Goal: Contribute content: Contribute content

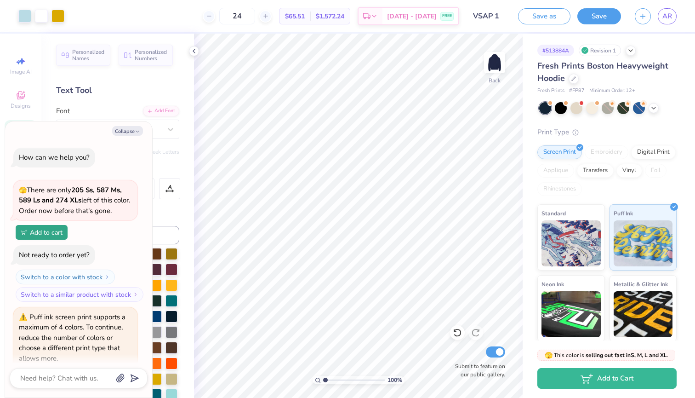
scroll to position [229, 0]
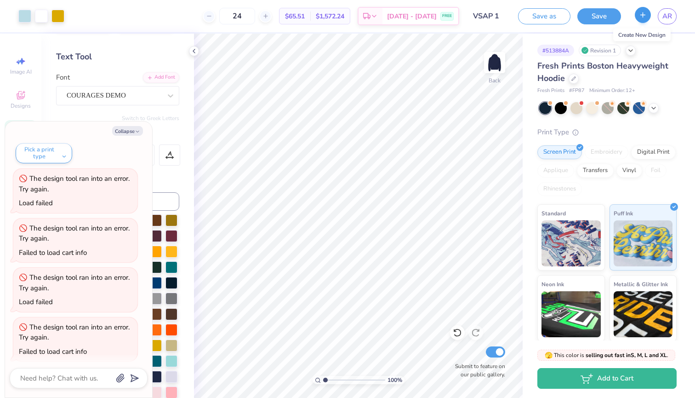
click at [642, 14] on icon "button" at bounding box center [643, 15] width 8 height 8
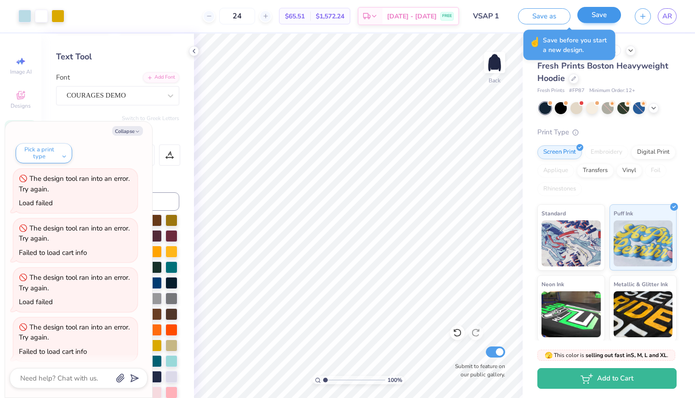
click at [600, 13] on button "Save" at bounding box center [599, 15] width 44 height 16
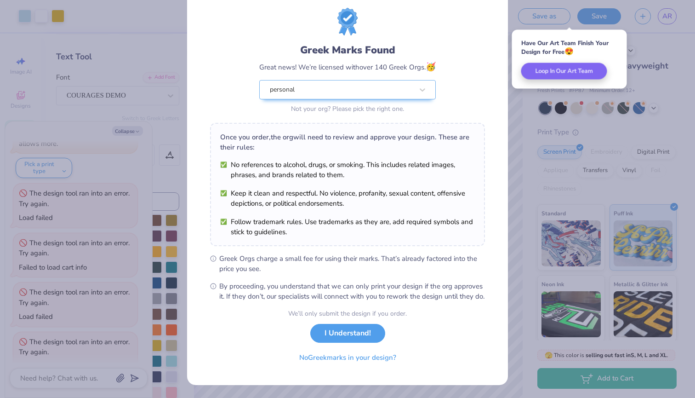
scroll to position [33, 0]
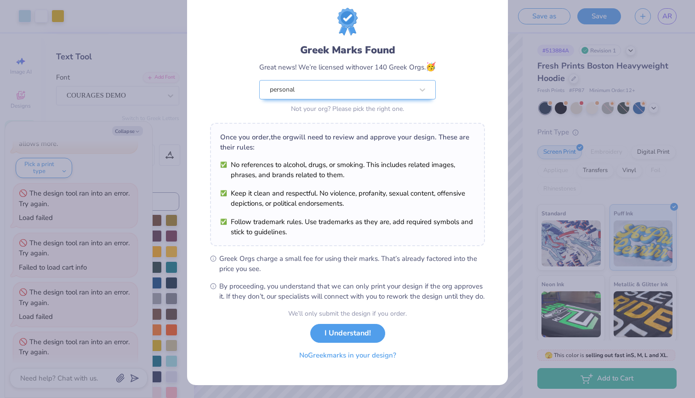
click at [361, 358] on button "No Greek marks in your design?" at bounding box center [347, 355] width 113 height 19
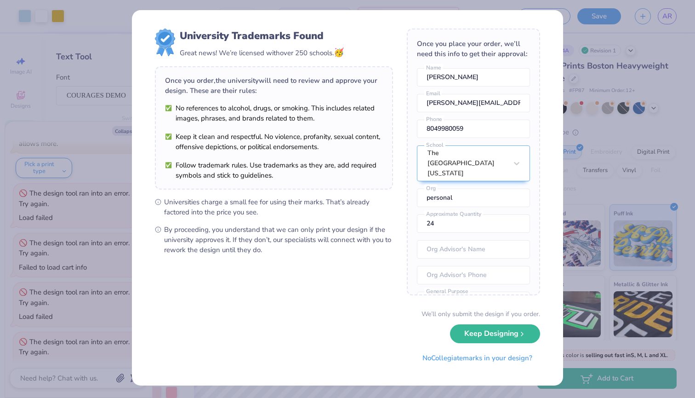
scroll to position [0, 0]
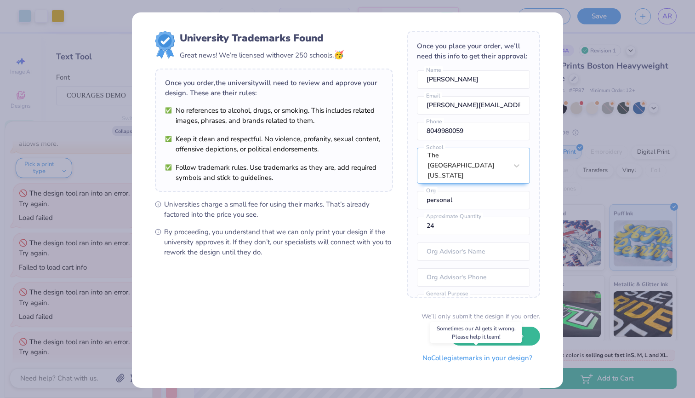
click at [446, 359] on button "No Collegiate marks in your design?" at bounding box center [478, 357] width 126 height 19
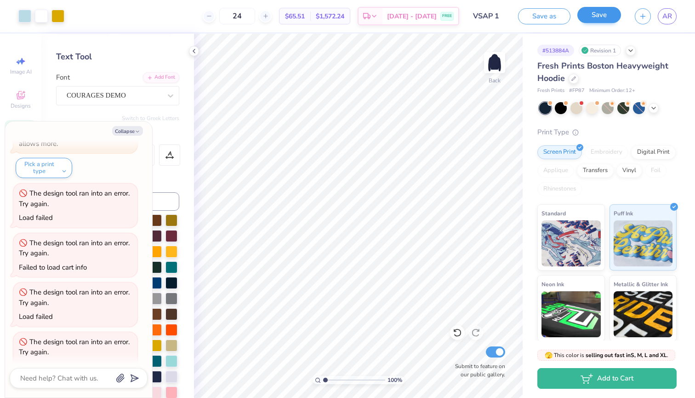
click at [605, 17] on button "Save" at bounding box center [599, 15] width 44 height 16
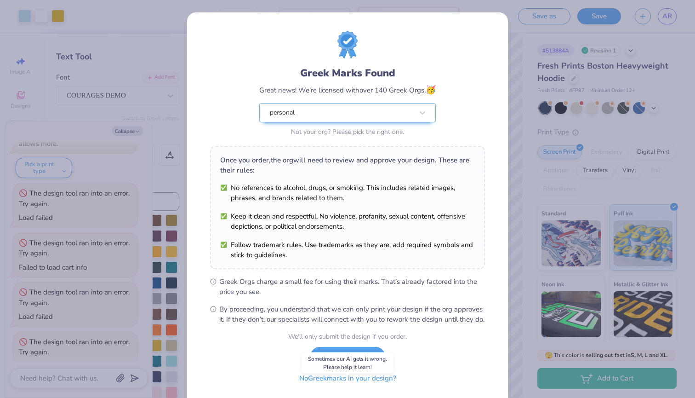
click at [355, 387] on button "No Greek marks in your design?" at bounding box center [347, 378] width 113 height 19
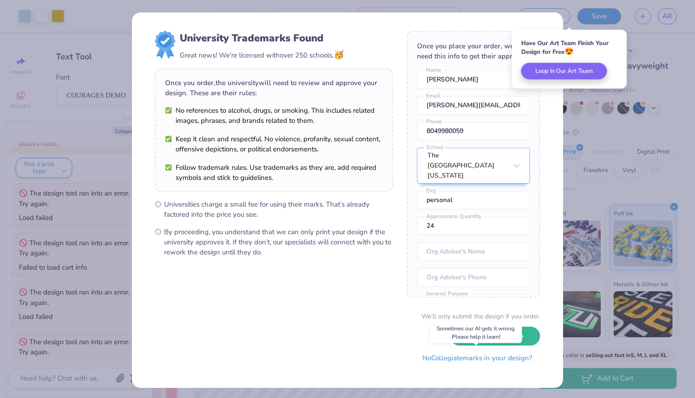
click at [456, 359] on button "No Collegiate marks in your design?" at bounding box center [478, 357] width 126 height 19
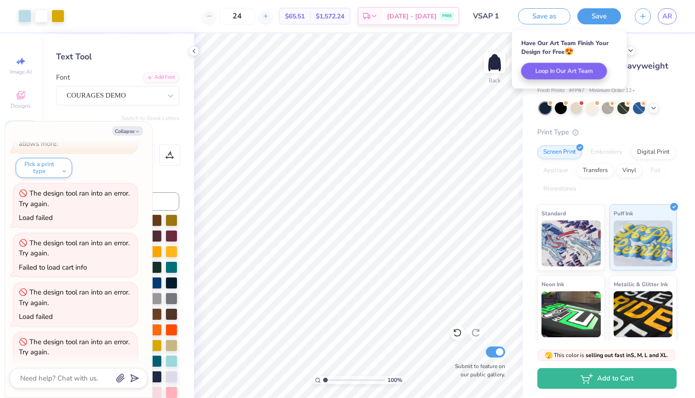
type textarea "x"
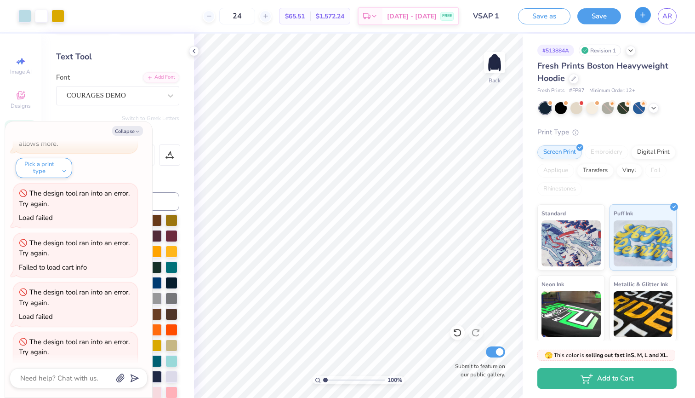
click at [645, 16] on icon "button" at bounding box center [643, 15] width 8 height 8
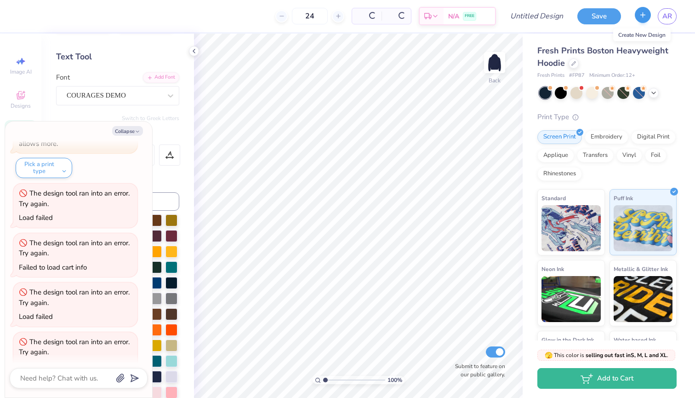
type textarea "x"
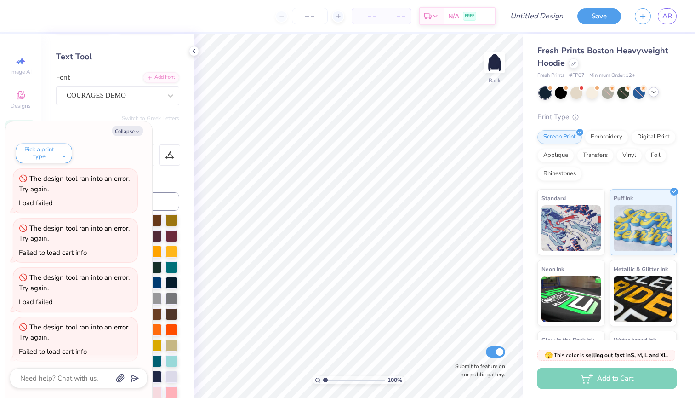
click at [653, 91] on icon at bounding box center [653, 91] width 7 height 7
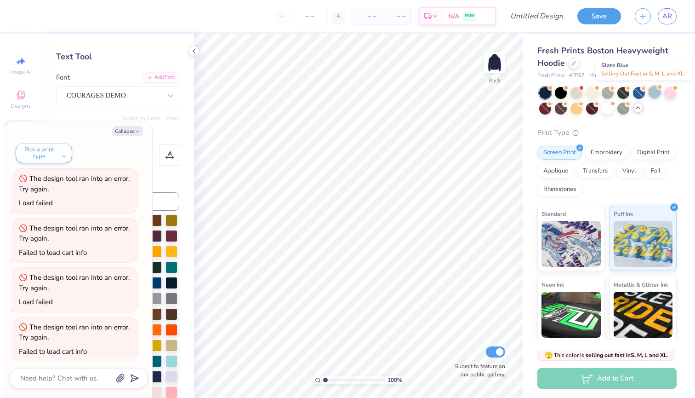
click at [652, 89] on div at bounding box center [655, 92] width 12 height 12
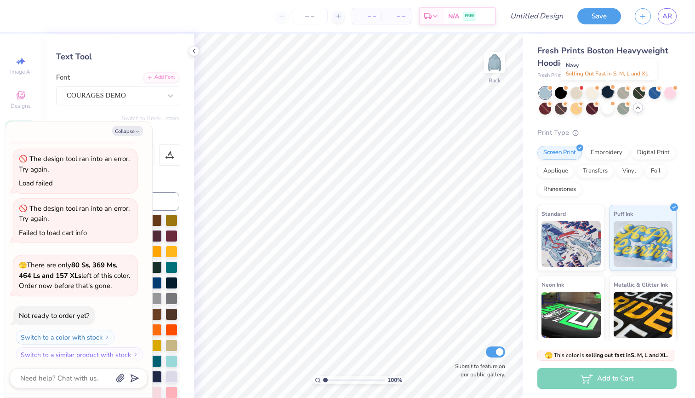
click at [605, 94] on div at bounding box center [608, 92] width 12 height 12
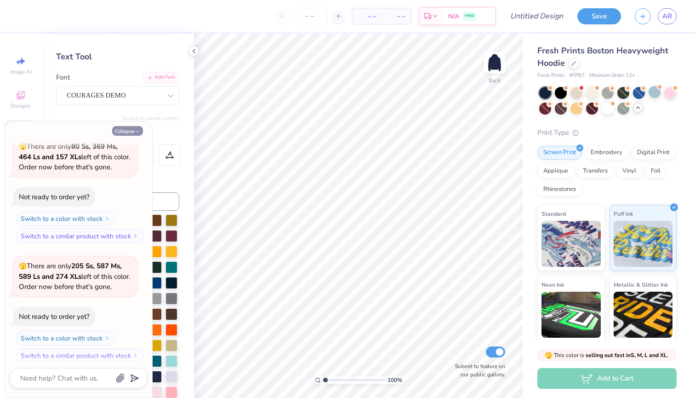
click at [138, 130] on icon "button" at bounding box center [138, 132] width 6 height 6
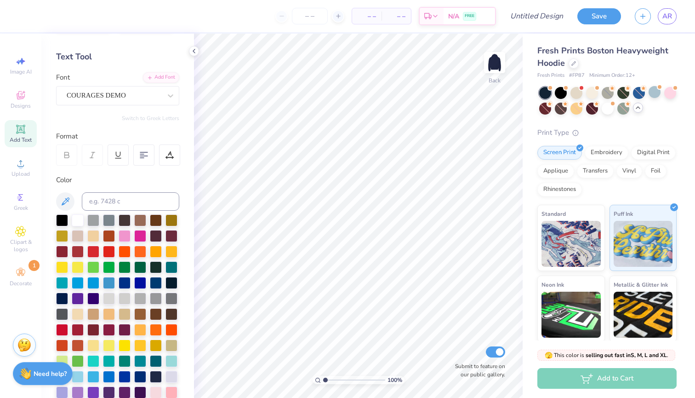
type textarea "x"
click at [29, 90] on div "Designs" at bounding box center [21, 99] width 32 height 27
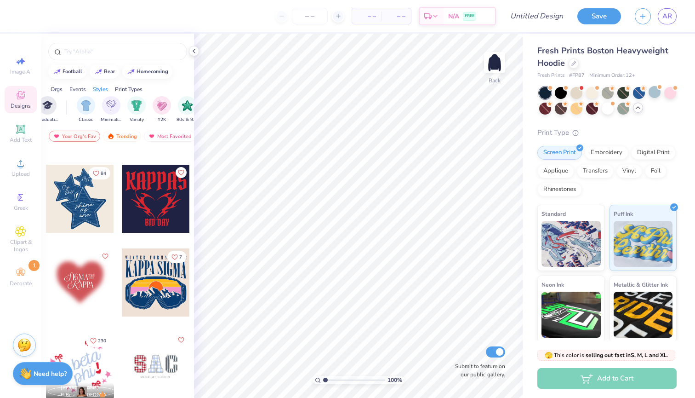
scroll to position [0, 431]
click at [136, 105] on img "filter for Minimalist" at bounding box center [133, 104] width 10 height 11
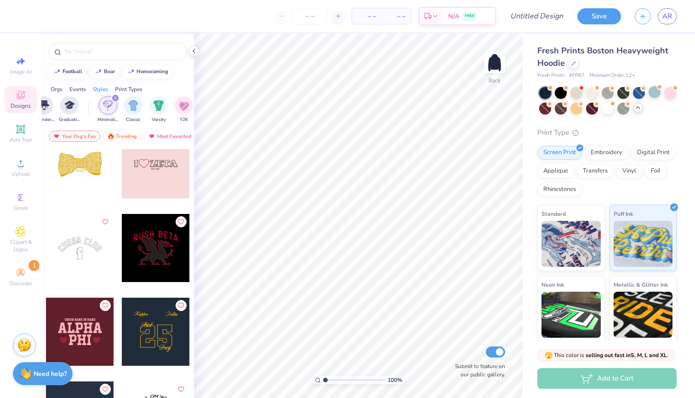
scroll to position [2865, 0]
